Goal: Book appointment/travel/reservation

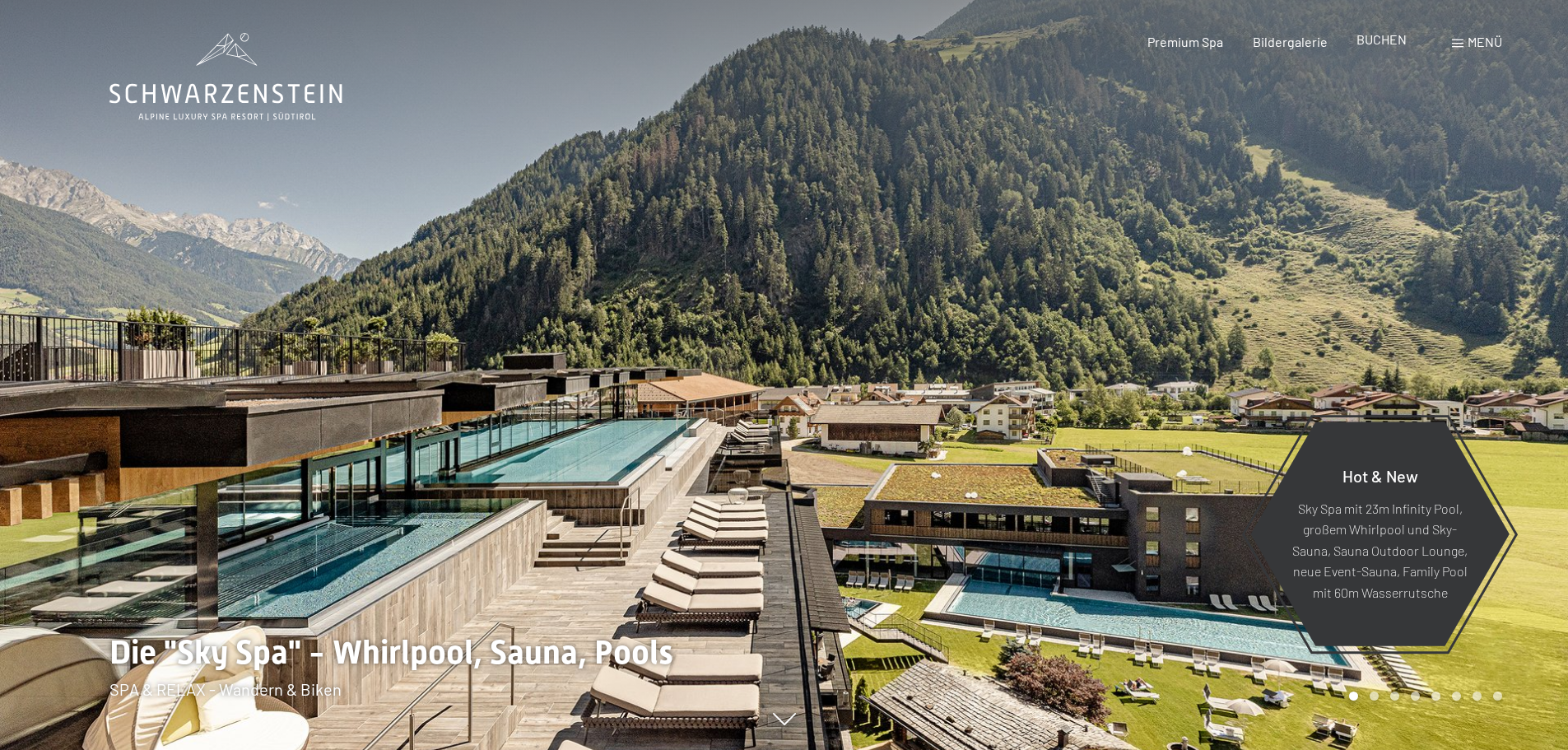
click at [1389, 38] on span "BUCHEN" at bounding box center [1381, 39] width 50 height 15
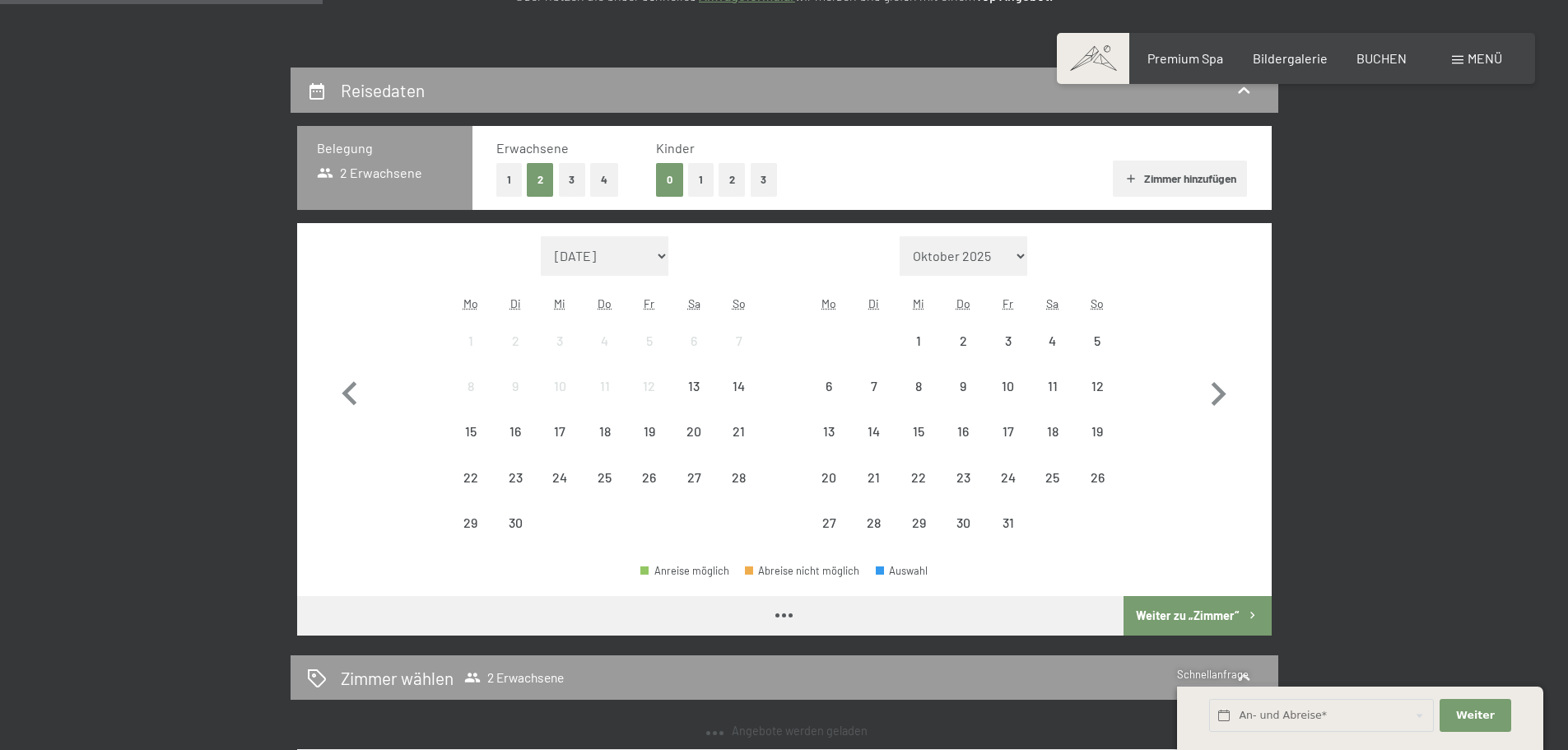
scroll to position [329, 0]
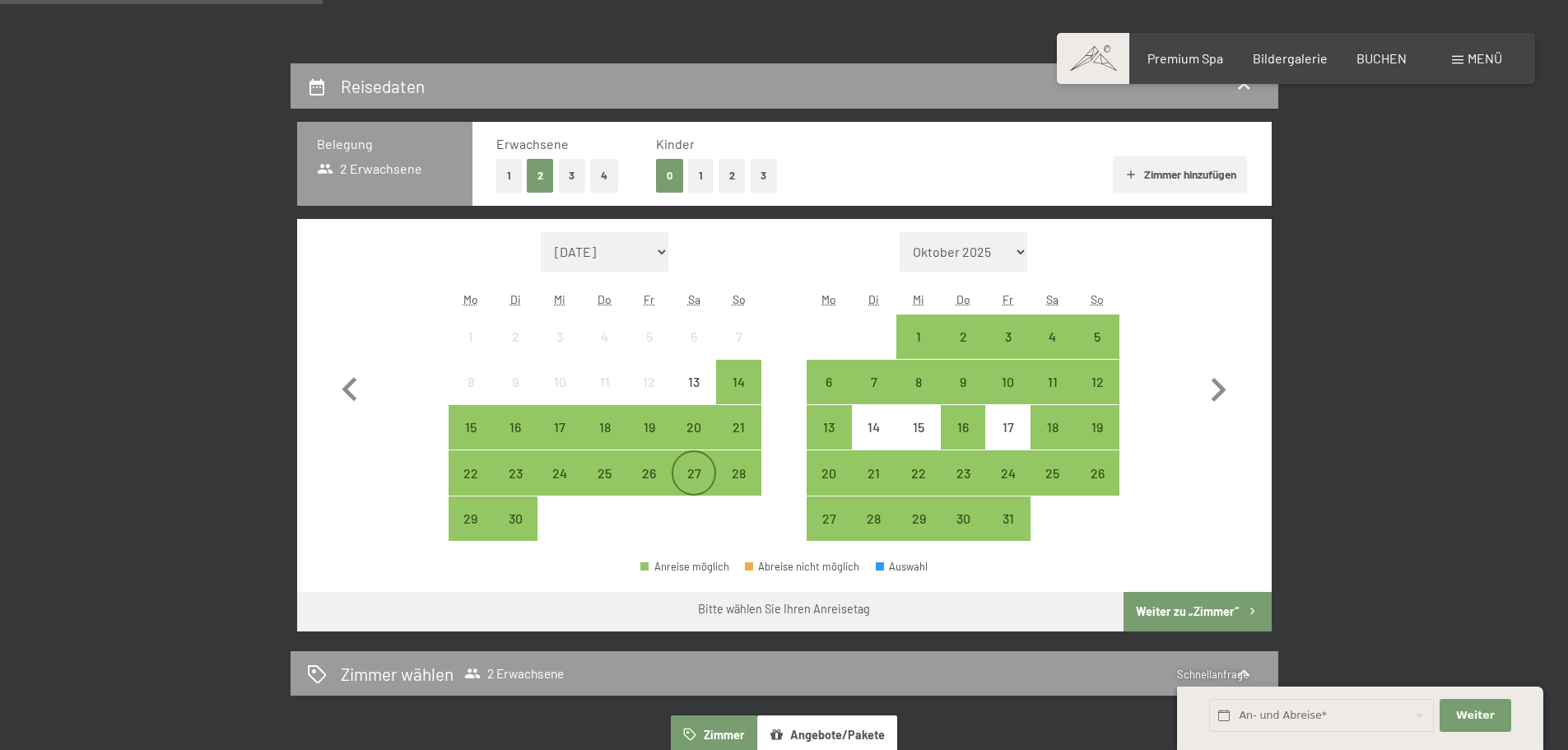
click at [686, 469] on div "27" at bounding box center [693, 487] width 41 height 41
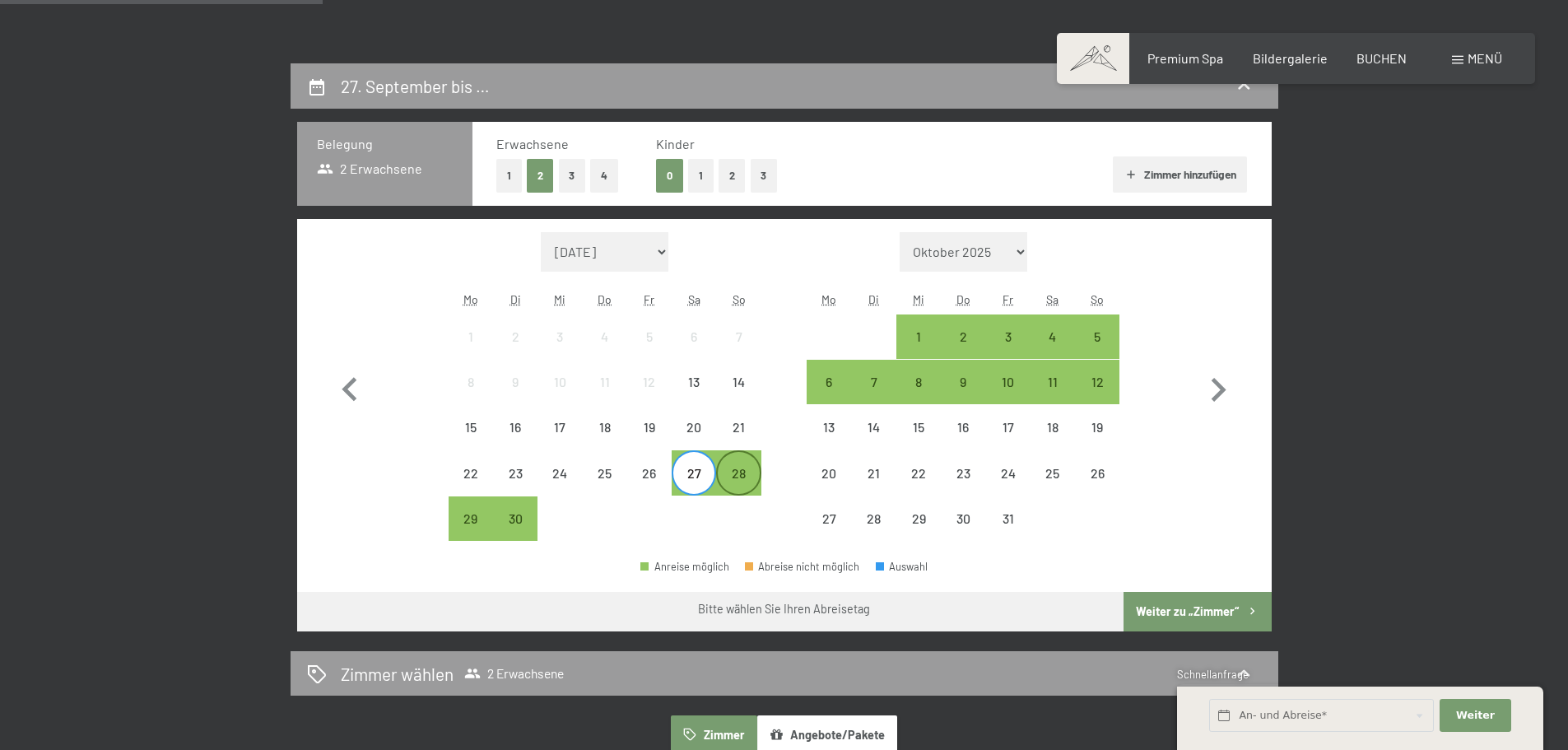
click at [738, 470] on div "28" at bounding box center [737, 487] width 41 height 41
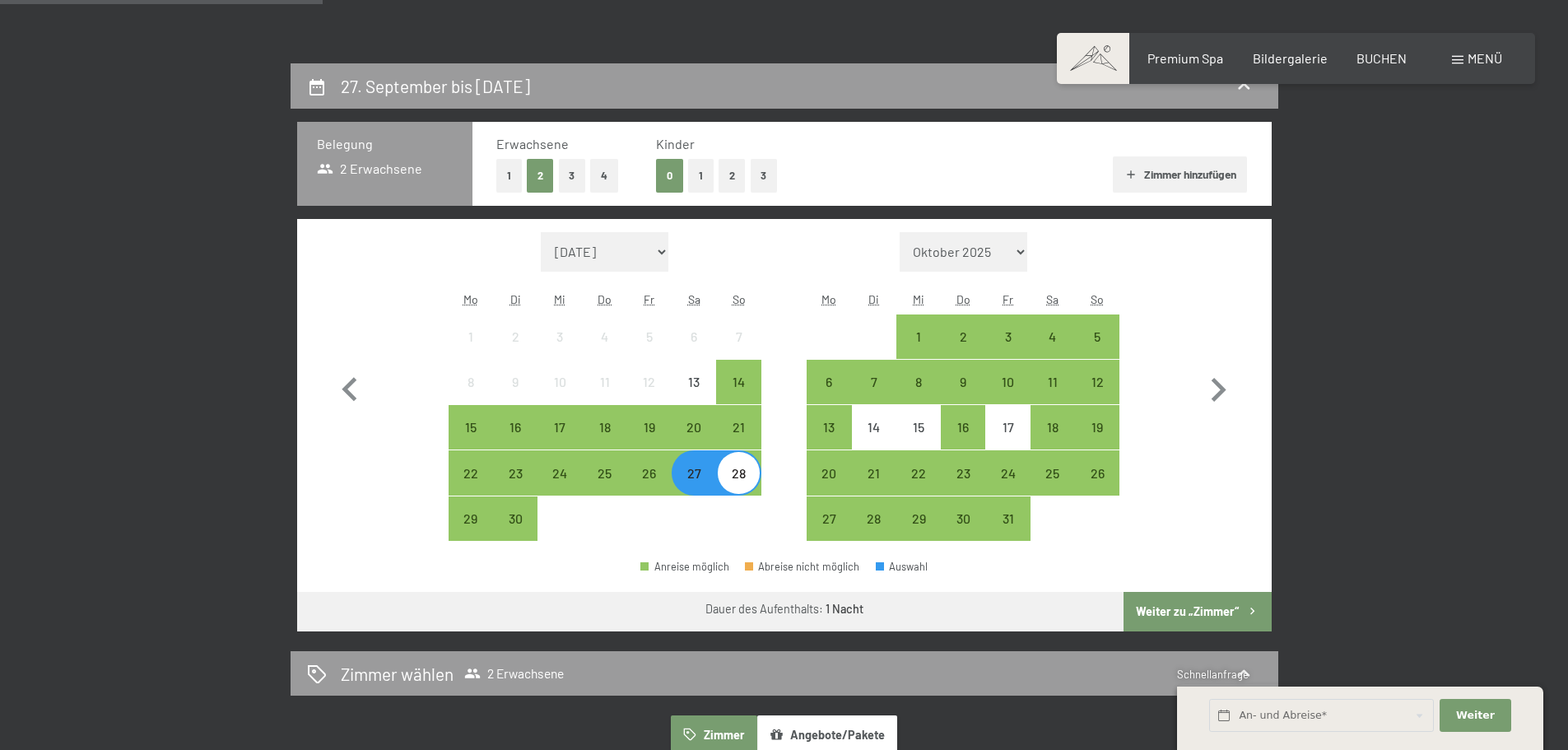
click at [1187, 610] on button "Weiter zu „Zimmer“" at bounding box center [1196, 611] width 147 height 39
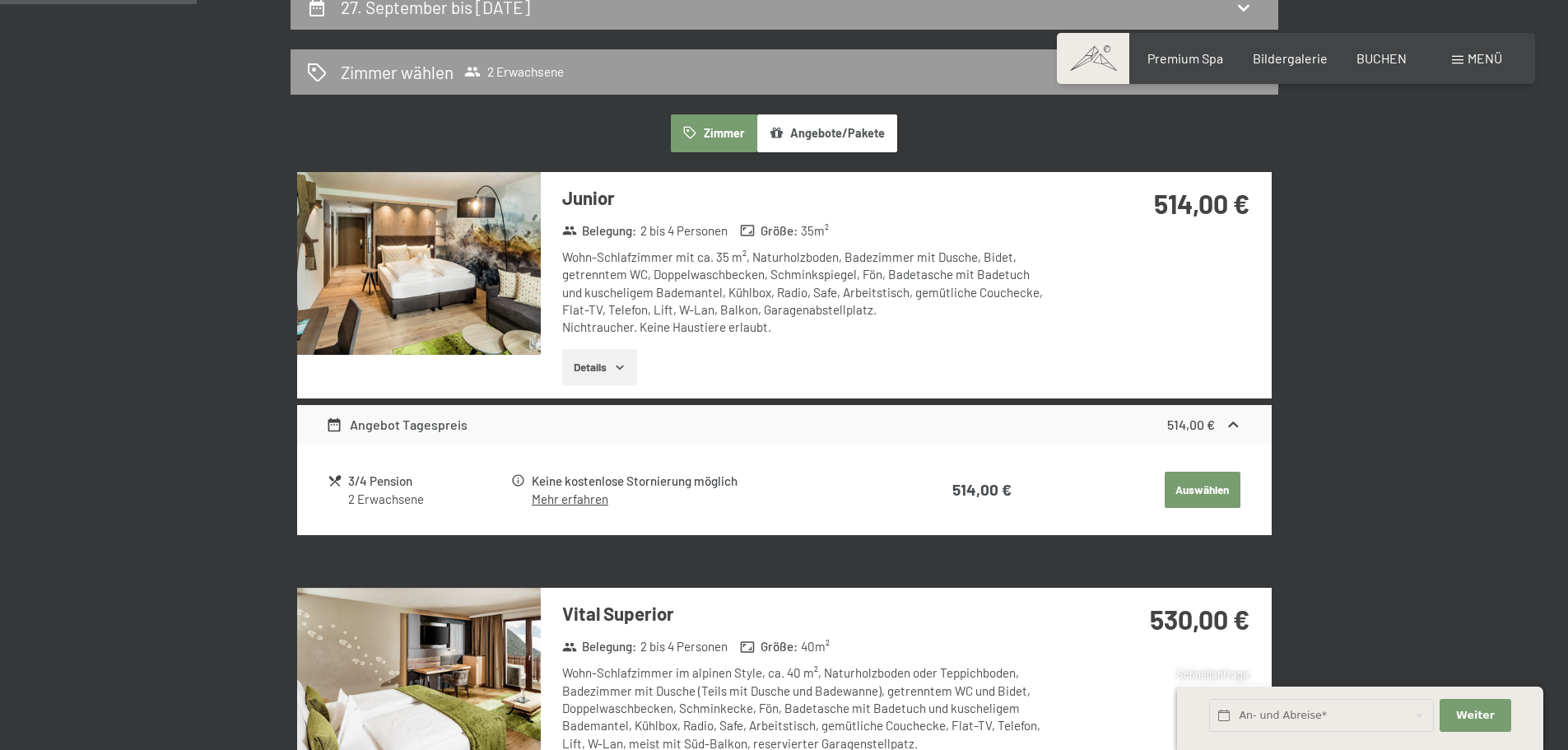
scroll to position [310, 0]
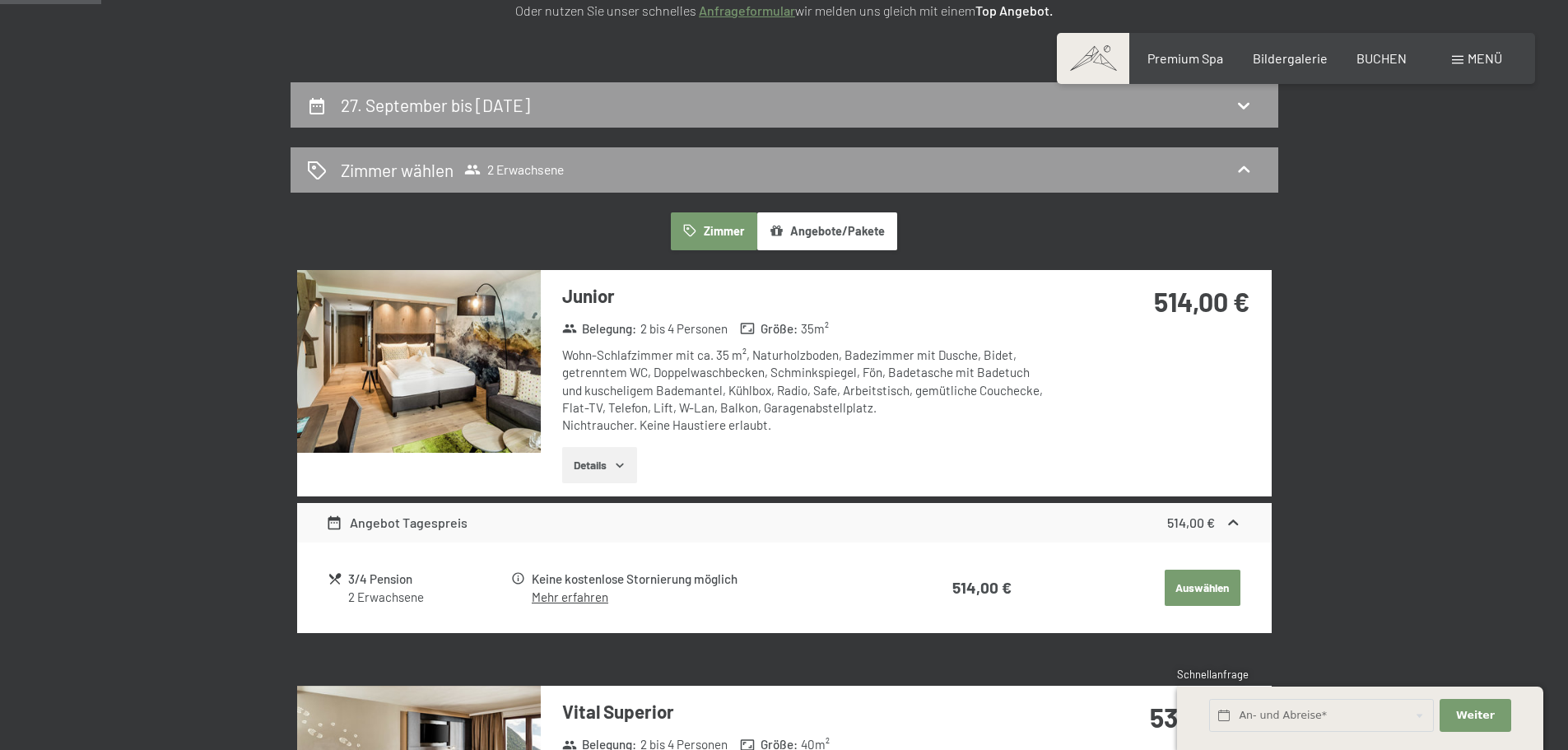
click at [598, 467] on button "Details" at bounding box center [600, 465] width 75 height 37
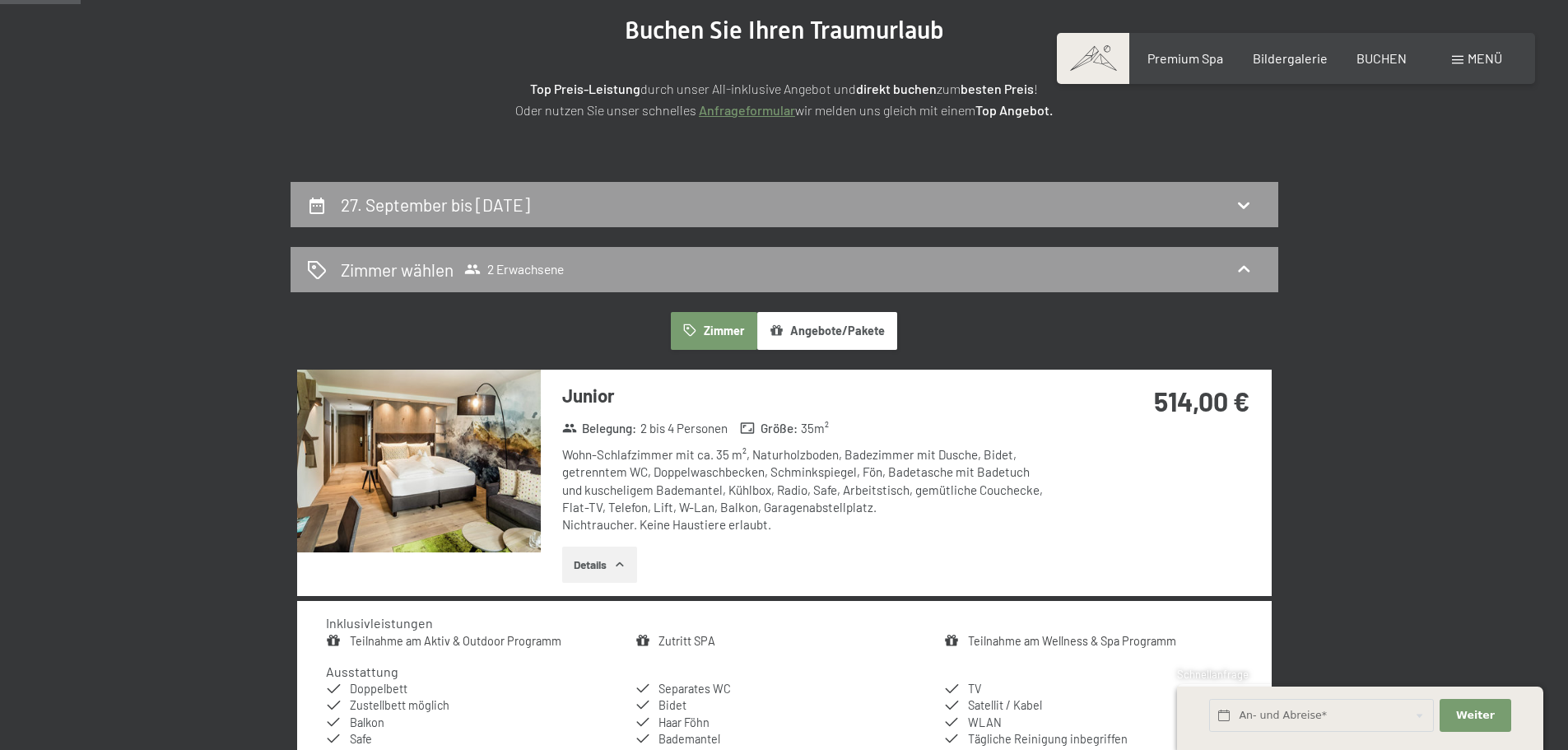
scroll to position [0, 0]
